Goal: Task Accomplishment & Management: Use online tool/utility

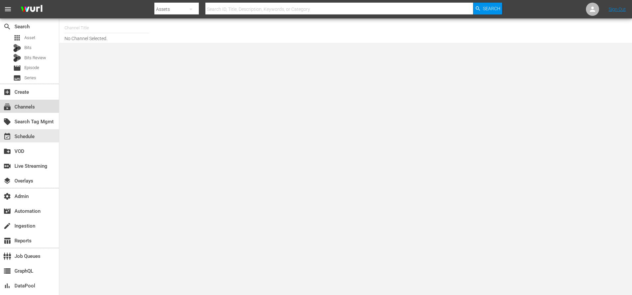
click at [33, 104] on div "subscriptions Channels" at bounding box center [18, 106] width 37 height 6
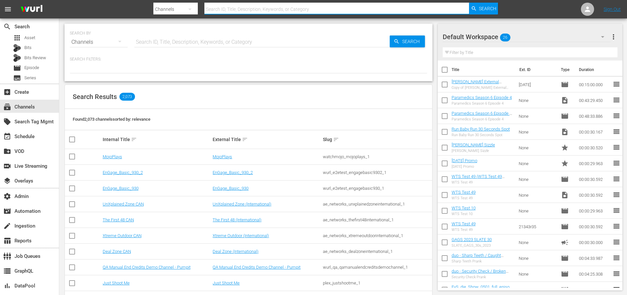
click at [248, 10] on input "text" at bounding box center [336, 9] width 265 height 16
type input "rugby"
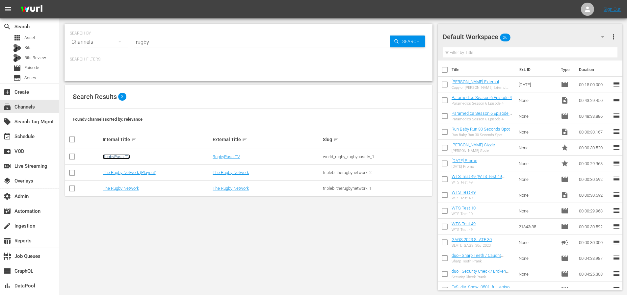
click at [112, 159] on link "RugbyPass TV" at bounding box center [116, 156] width 27 height 5
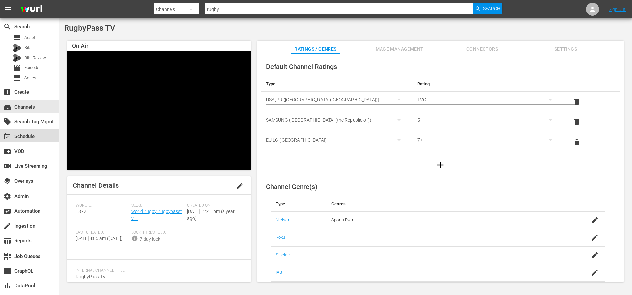
click at [34, 135] on div "event_available Schedule" at bounding box center [18, 136] width 37 height 6
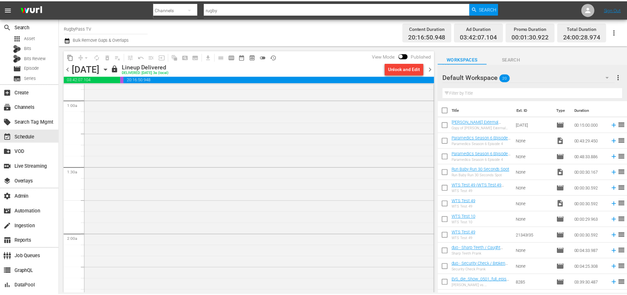
scroll to position [123, 0]
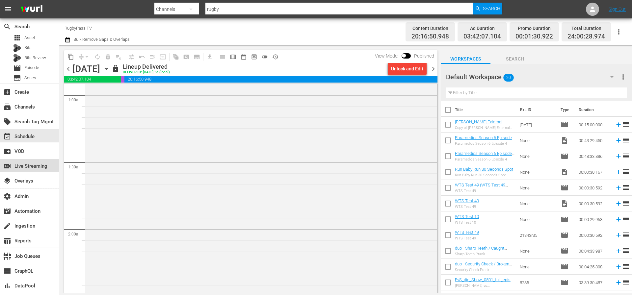
click at [26, 164] on div "switch_video Live Streaming" at bounding box center [18, 165] width 37 height 6
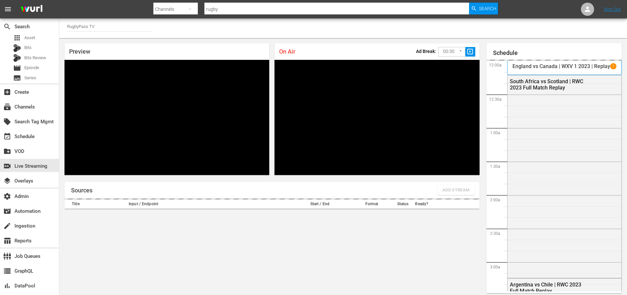
scroll to position [29, 0]
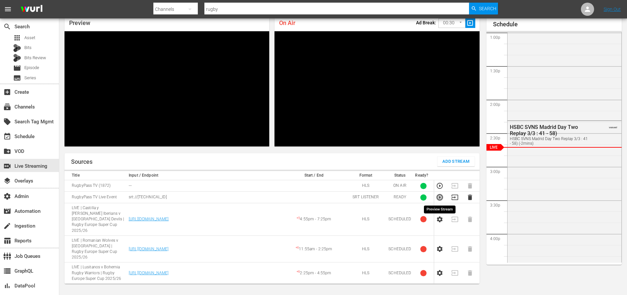
click at [440, 198] on icon "button" at bounding box center [439, 197] width 7 height 7
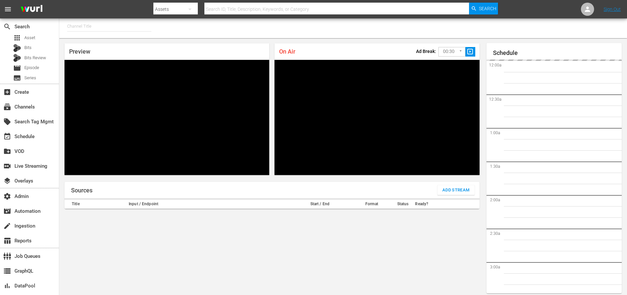
type input "RugbyPass TV (1872)"
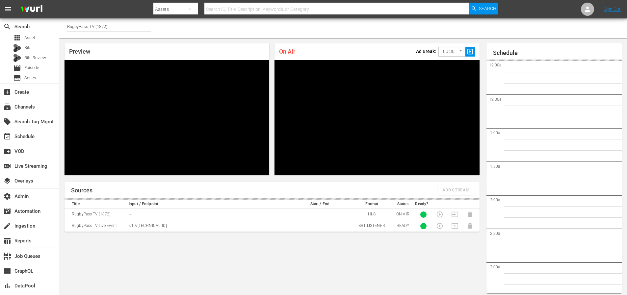
scroll to position [29, 0]
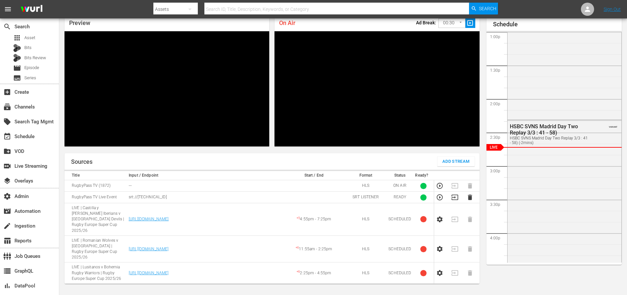
drag, startPoint x: 175, startPoint y: 196, endPoint x: 128, endPoint y: 199, distance: 47.1
click at [128, 199] on td "srt://[TECHNICAL_ID]" at bounding box center [205, 198] width 156 height 12
copy p "srt://[TECHNICAL_ID]"
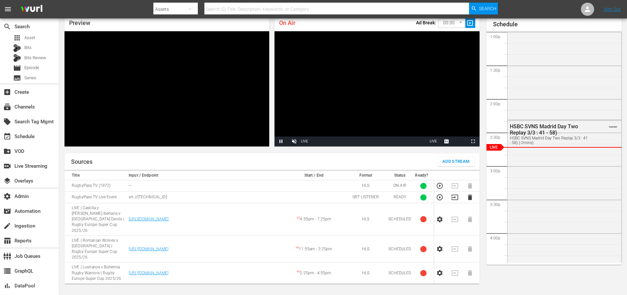
click at [234, 196] on p "srt://[TECHNICAL_ID]" at bounding box center [205, 198] width 152 height 6
